Goal: Information Seeking & Learning: Learn about a topic

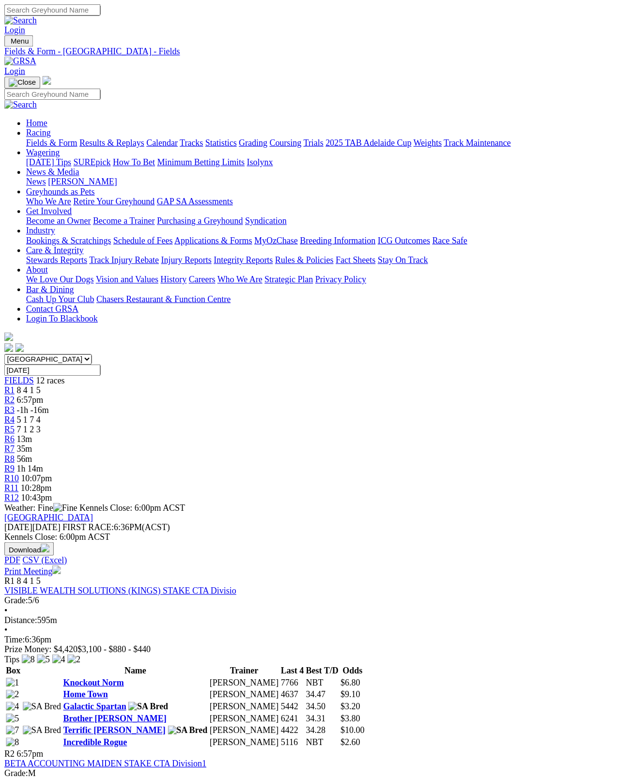
scroll to position [5, 0]
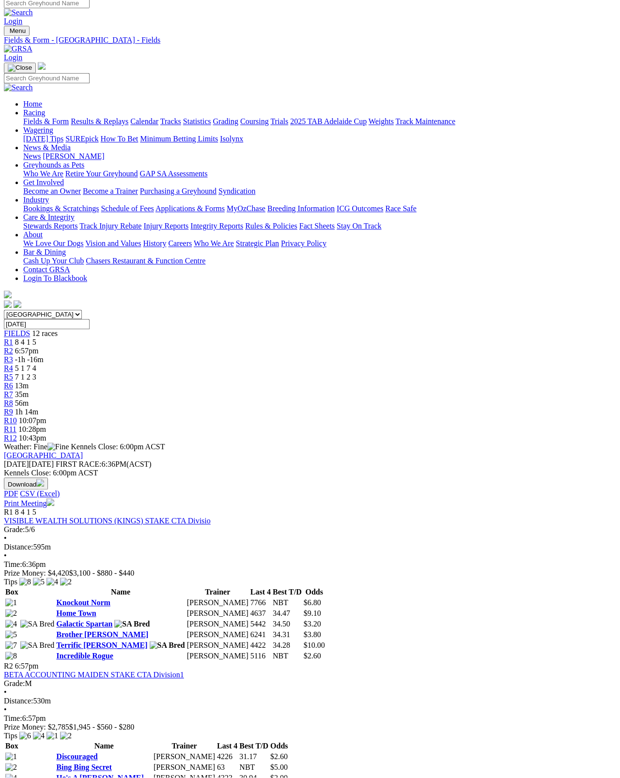
click at [29, 382] on span "13m" at bounding box center [22, 386] width 14 height 8
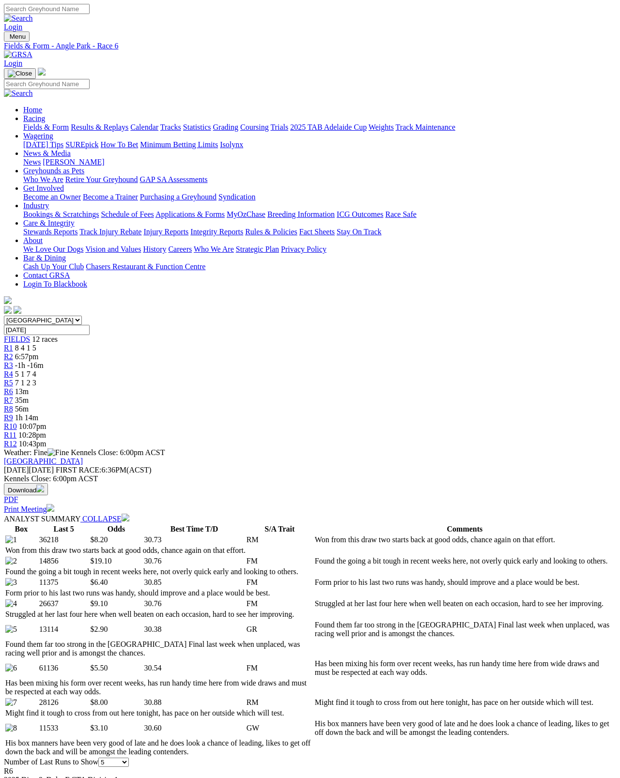
scroll to position [9, 0]
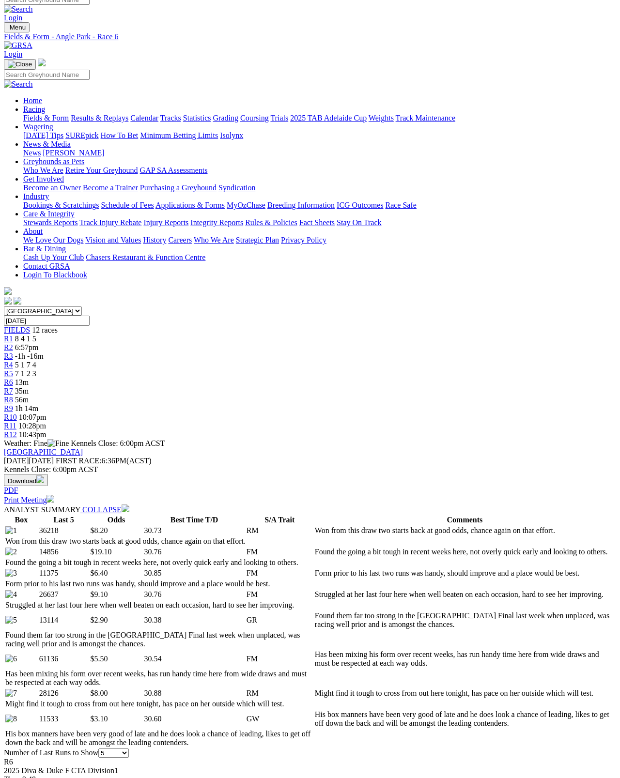
click at [13, 369] on span "R5" at bounding box center [8, 373] width 9 height 8
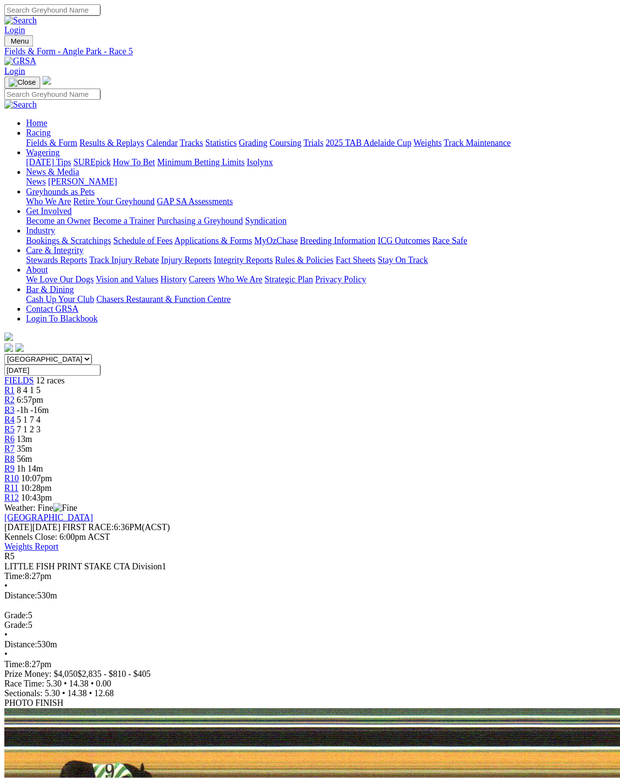
scroll to position [5, 0]
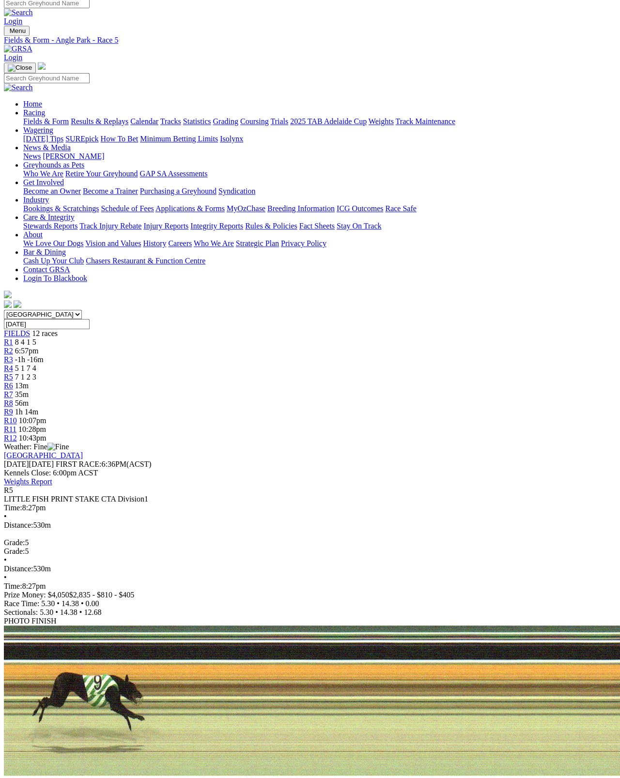
click at [47, 693] on img at bounding box center [43, 791] width 8 height 8
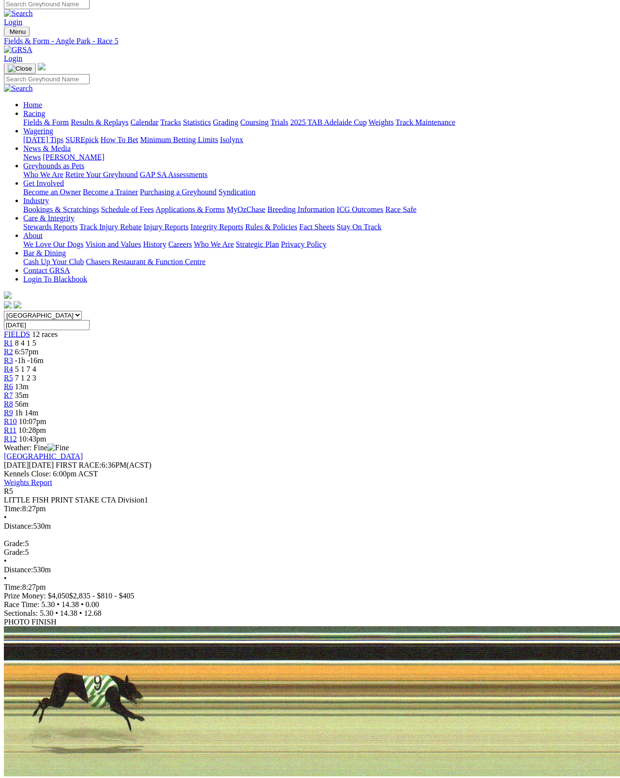
click at [36, 365] on span "5 1 7 4" at bounding box center [25, 369] width 21 height 8
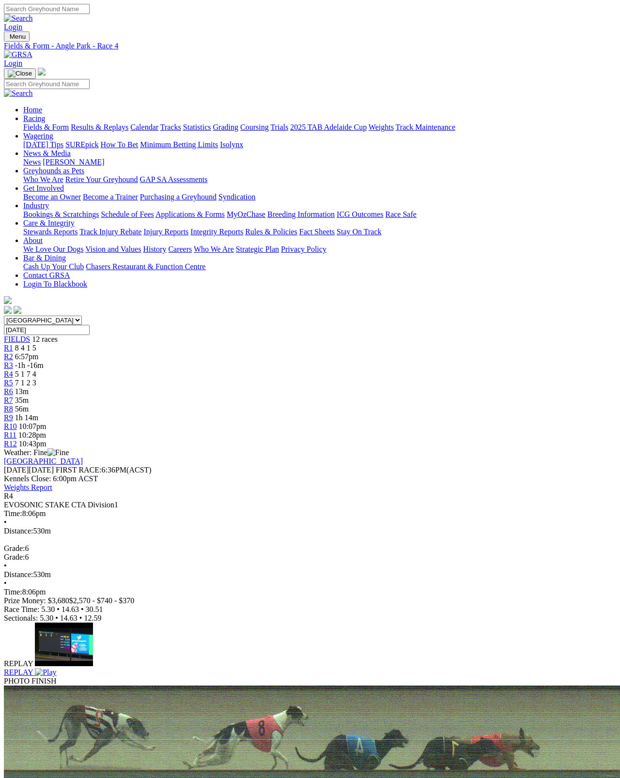
scroll to position [5, 0]
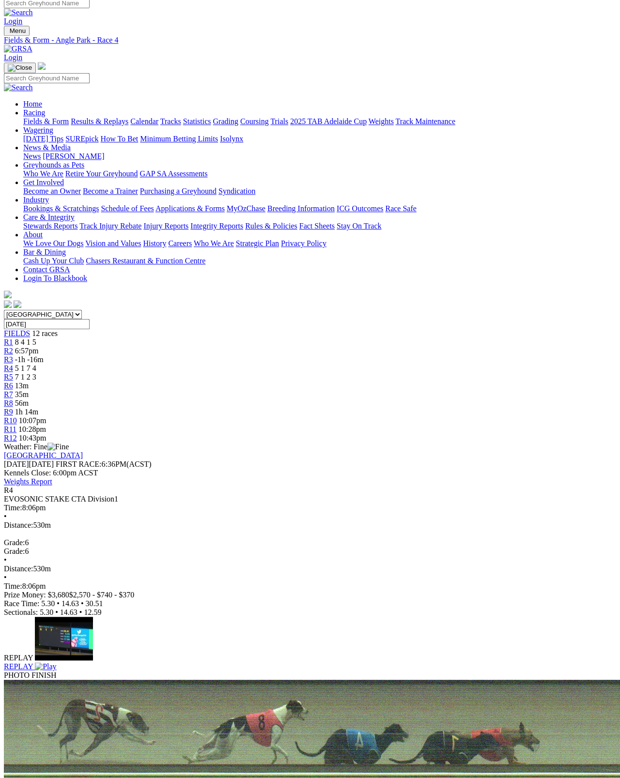
click at [13, 373] on span "R5" at bounding box center [8, 377] width 9 height 8
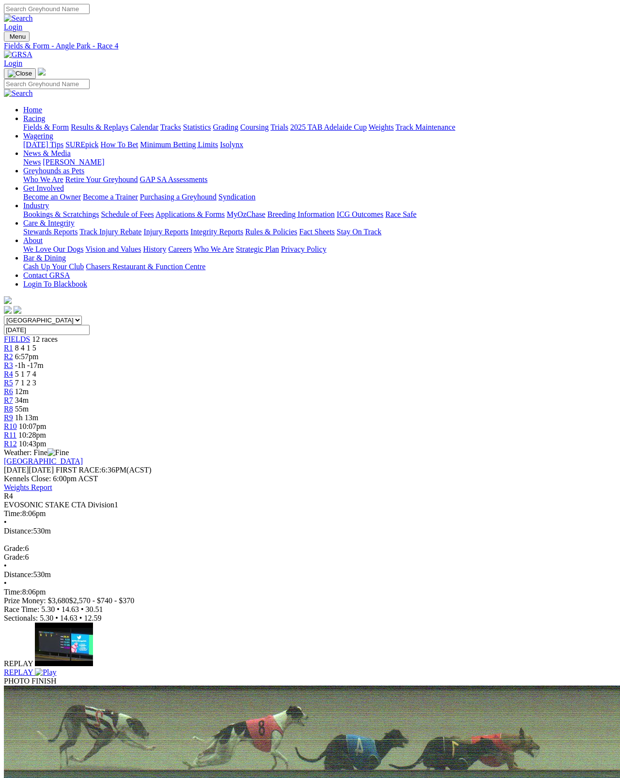
scroll to position [9, 0]
